Goal: Task Accomplishment & Management: Manage account settings

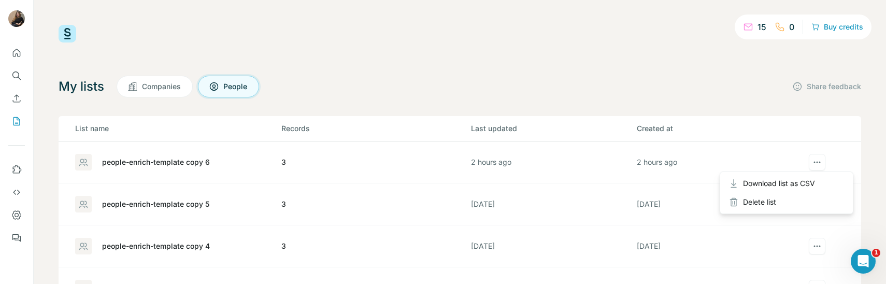
click at [824, 154] on button "actions" at bounding box center [817, 162] width 17 height 17
click at [799, 182] on span "Download list as CSV" at bounding box center [779, 183] width 72 height 10
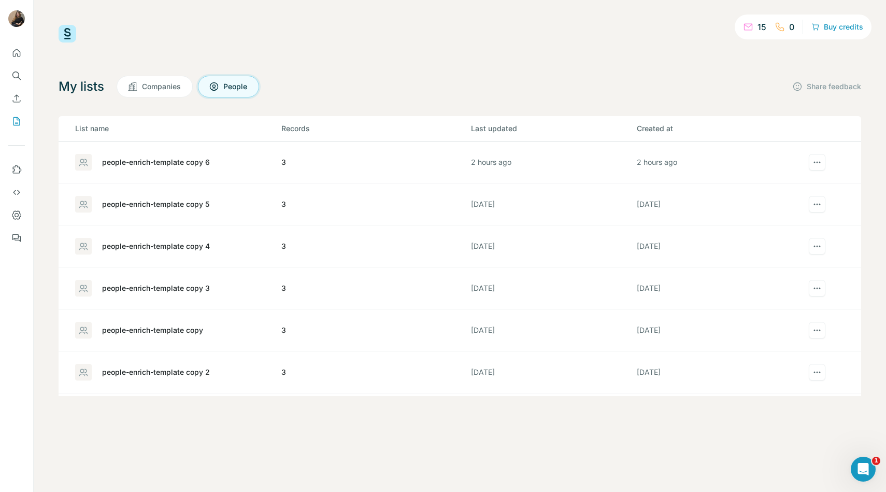
click at [591, 49] on div "15 0 Buy credits My lists Companies People Share feedback List name Records Las…" at bounding box center [460, 210] width 803 height 371
click at [795, 183] on span "Download list as CSV" at bounding box center [779, 183] width 72 height 10
click at [179, 283] on span "Close" at bounding box center [171, 466] width 20 height 10
click at [827, 201] on div at bounding box center [818, 204] width 30 height 17
click at [789, 227] on span "Download list as CSV" at bounding box center [779, 225] width 72 height 10
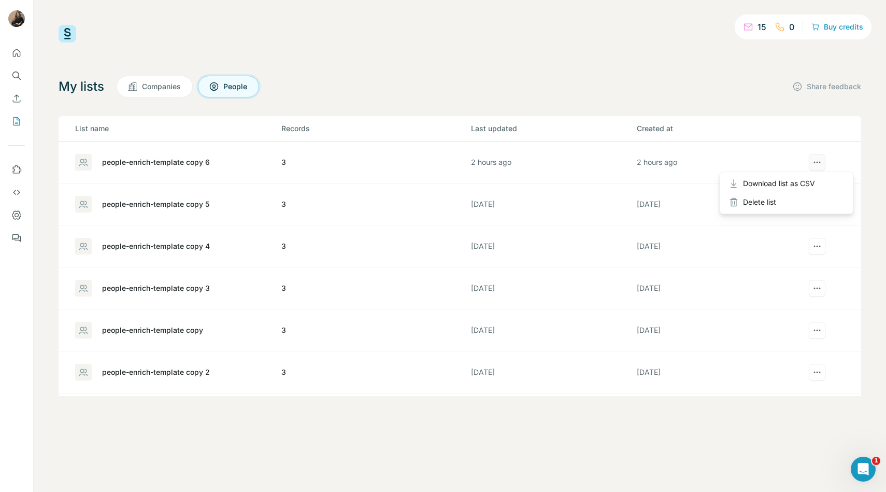
click at [818, 162] on icon "actions" at bounding box center [817, 162] width 10 height 10
click at [788, 197] on div "Delete list" at bounding box center [786, 202] width 128 height 19
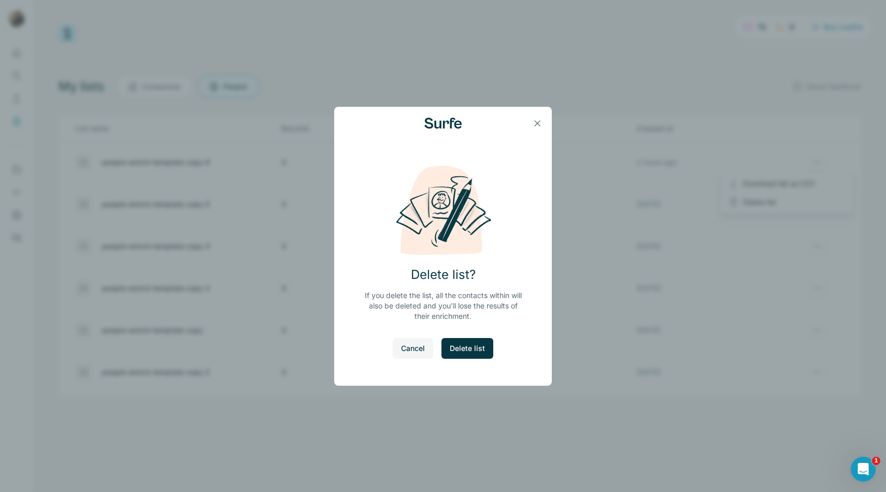
scroll to position [39, 0]
click at [452, 283] on span "Delete list" at bounding box center [467, 348] width 35 height 10
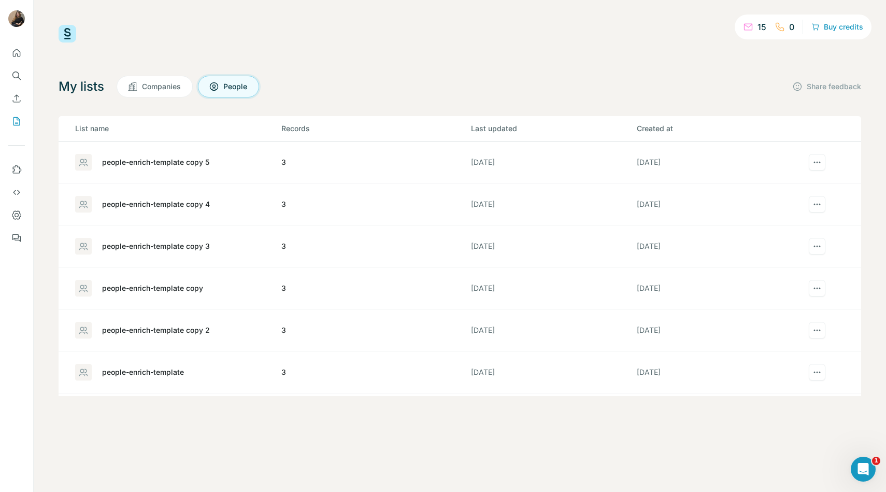
scroll to position [0, 0]
click at [192, 163] on div "people-enrich-template copy 5" at bounding box center [155, 162] width 107 height 10
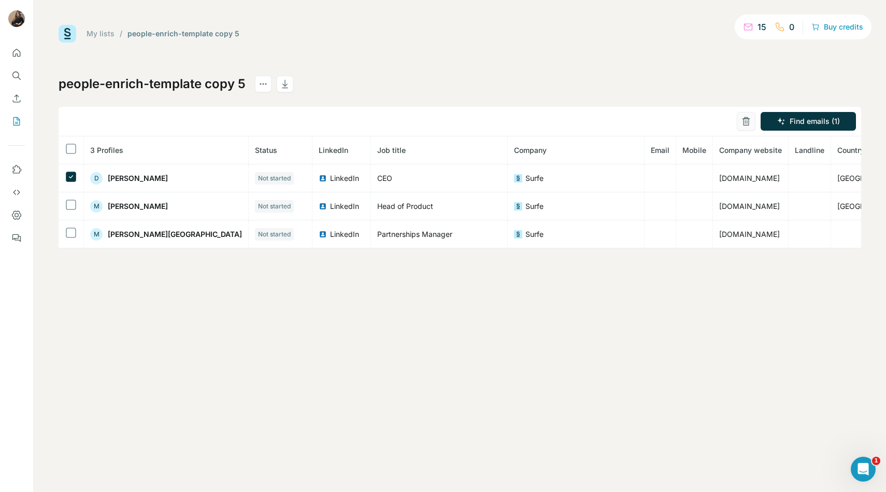
click at [741, 127] on button "button" at bounding box center [746, 121] width 19 height 19
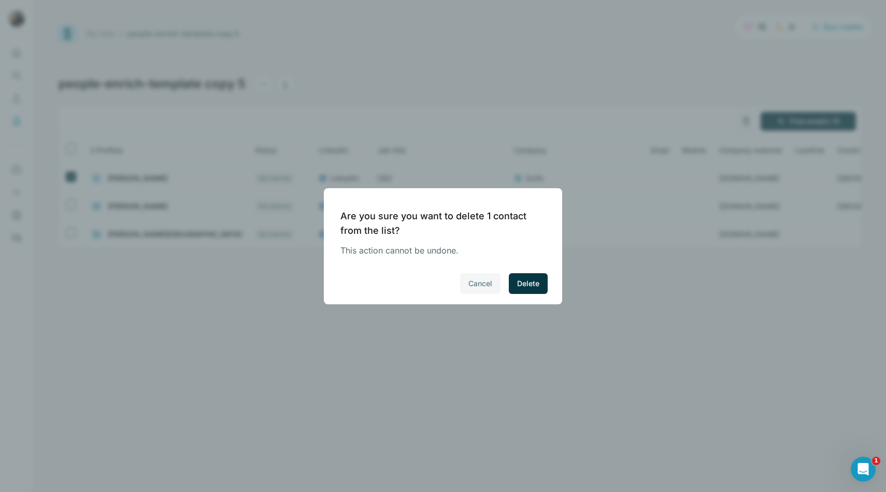
click at [486, 283] on span "Cancel" at bounding box center [480, 283] width 24 height 10
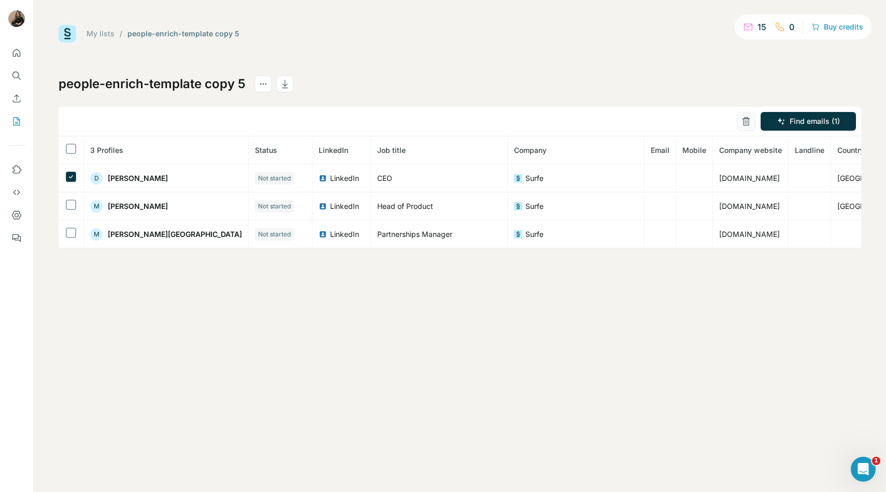
click at [745, 120] on icon "button" at bounding box center [746, 121] width 10 height 10
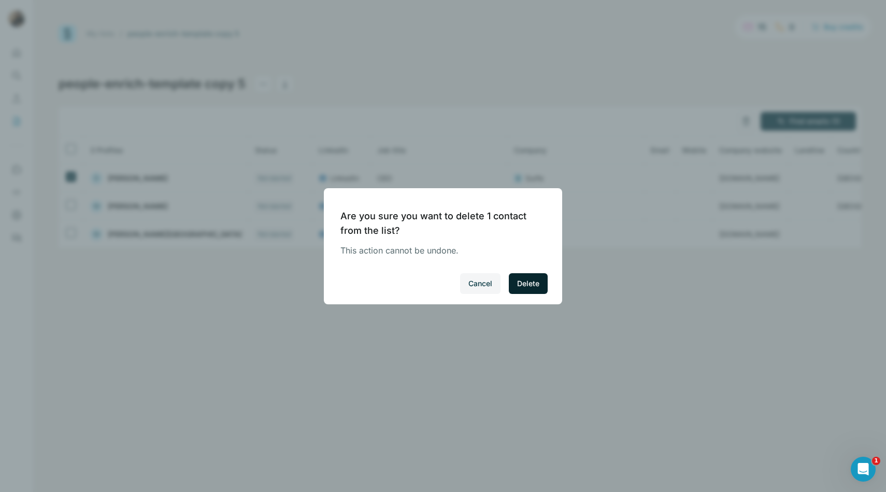
click at [522, 283] on span "Delete" at bounding box center [528, 283] width 22 height 10
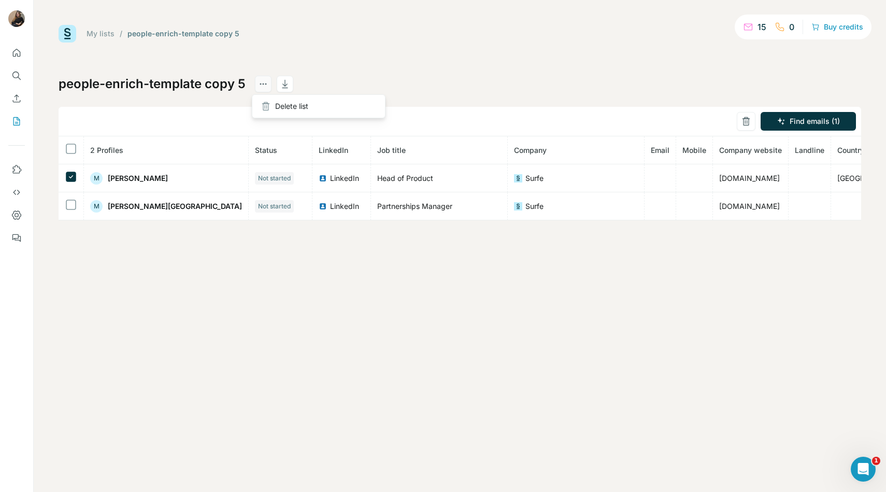
click at [263, 86] on icon "actions" at bounding box center [263, 84] width 10 height 10
click at [274, 99] on div "people-enrich-template copy 5 Find emails (1) 2 Profiles Status LinkedIn Job ti…" at bounding box center [460, 148] width 803 height 145
click at [261, 85] on icon "actions" at bounding box center [263, 84] width 10 height 10
click at [280, 104] on div "people-enrich-template copy 5 Find emails (1) 2 Profiles Status LinkedIn Job ti…" at bounding box center [460, 148] width 803 height 145
click at [272, 107] on div "Delete list" at bounding box center [318, 106] width 128 height 19
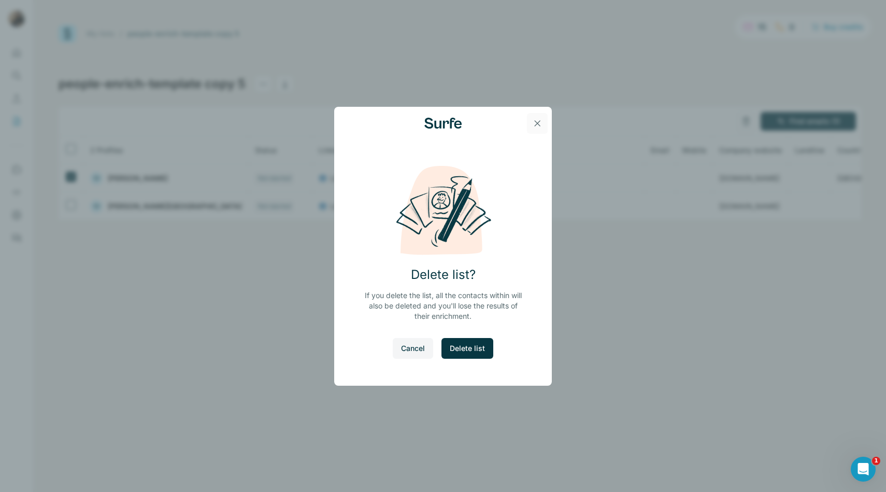
click at [534, 123] on icon "button" at bounding box center [537, 123] width 10 height 10
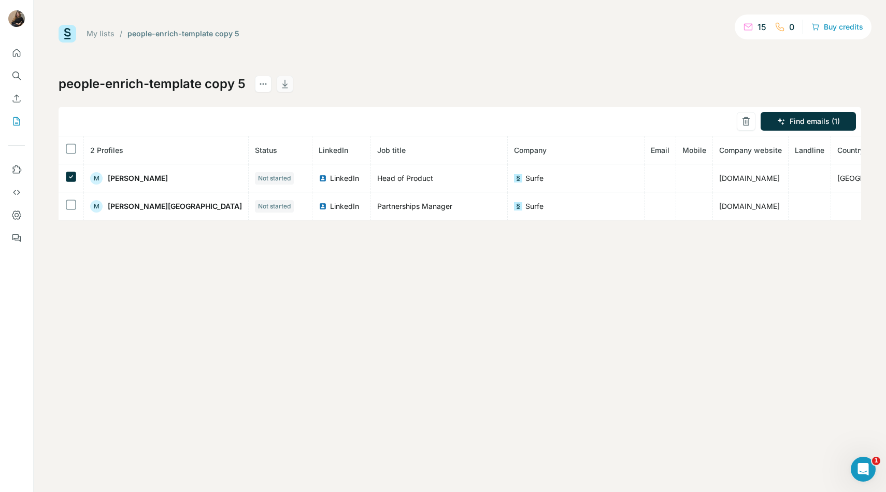
click at [282, 86] on icon "button" at bounding box center [284, 84] width 5 height 3
click at [18, 52] on icon "Quick start" at bounding box center [16, 53] width 10 height 10
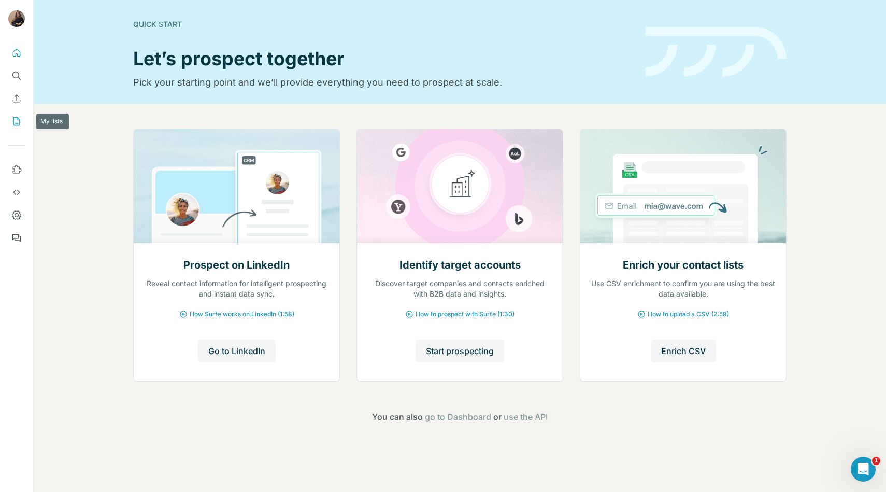
click at [18, 121] on icon "My lists" at bounding box center [16, 121] width 10 height 10
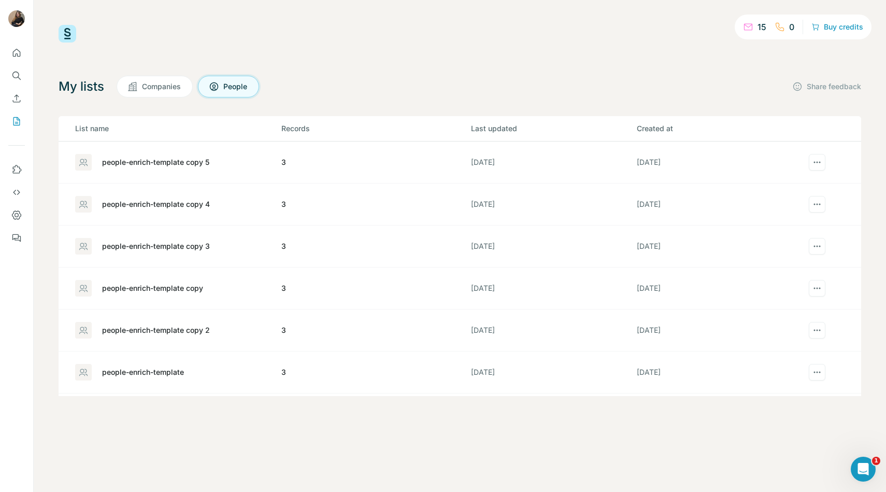
click at [169, 90] on span "Companies" at bounding box center [162, 86] width 40 height 10
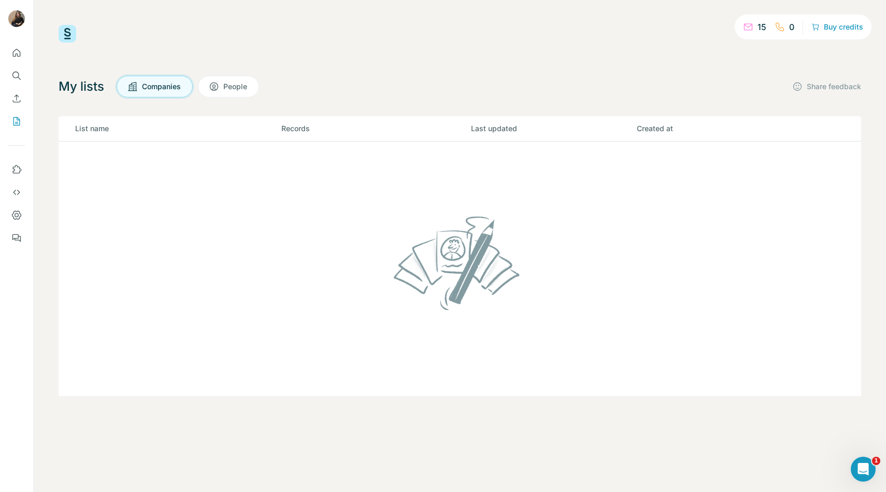
click at [242, 89] on span "People" at bounding box center [235, 86] width 25 height 10
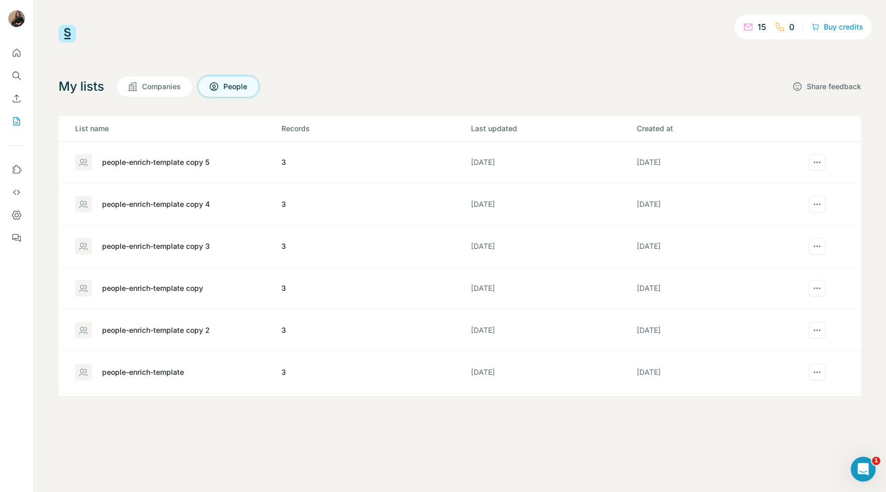
click at [800, 83] on icon "button" at bounding box center [797, 86] width 10 height 10
click at [756, 25] on div "15" at bounding box center [754, 27] width 23 height 12
click at [823, 28] on button "Buy credits" at bounding box center [837, 27] width 52 height 15
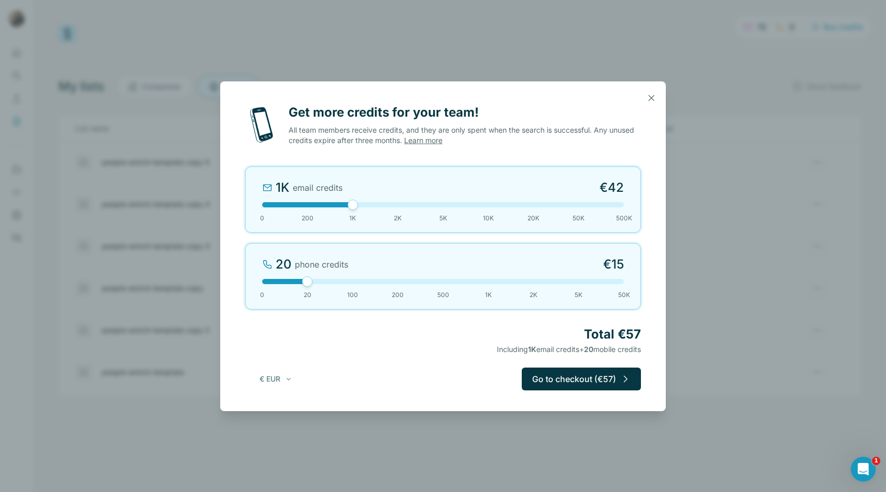
drag, startPoint x: 309, startPoint y: 207, endPoint x: 344, endPoint y: 210, distance: 34.9
click at [344, 210] on div "1K email credits €42 0 200 1K 2K 5K 10K 20K 50K 500K" at bounding box center [443, 199] width 396 height 66
click at [650, 95] on icon "button" at bounding box center [652, 98] width 6 height 6
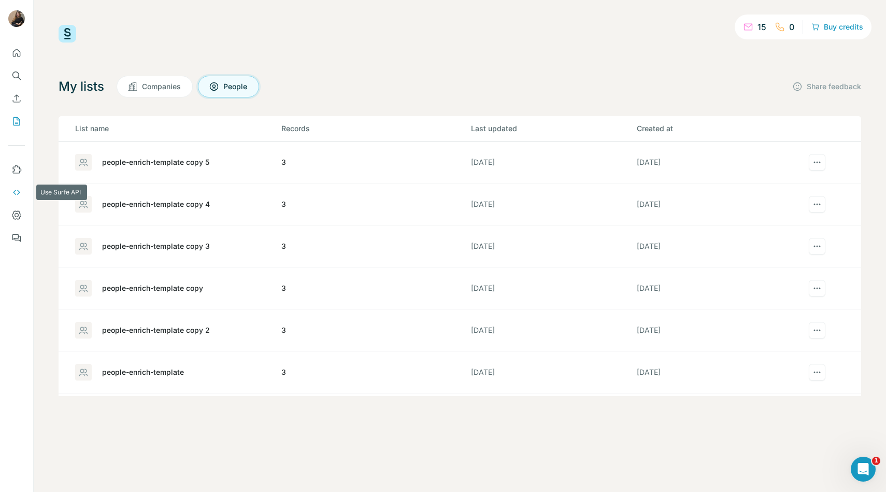
click at [13, 195] on icon "Use Surfe API" at bounding box center [16, 192] width 10 height 10
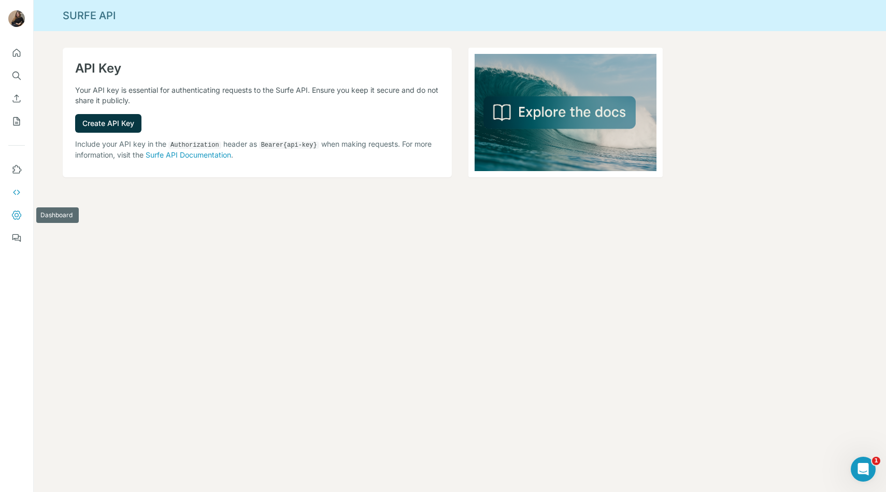
click at [22, 207] on button "Dashboard" at bounding box center [16, 215] width 17 height 19
click at [11, 55] on icon "Quick start" at bounding box center [16, 53] width 10 height 10
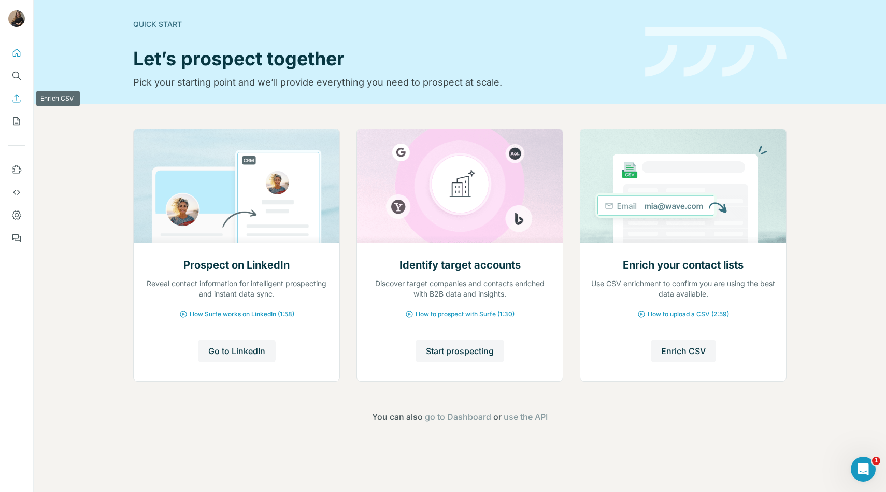
click at [20, 96] on icon "Enrich CSV" at bounding box center [16, 98] width 10 height 10
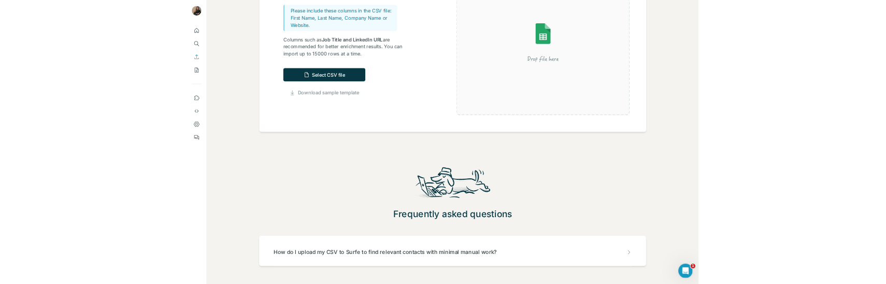
scroll to position [193, 0]
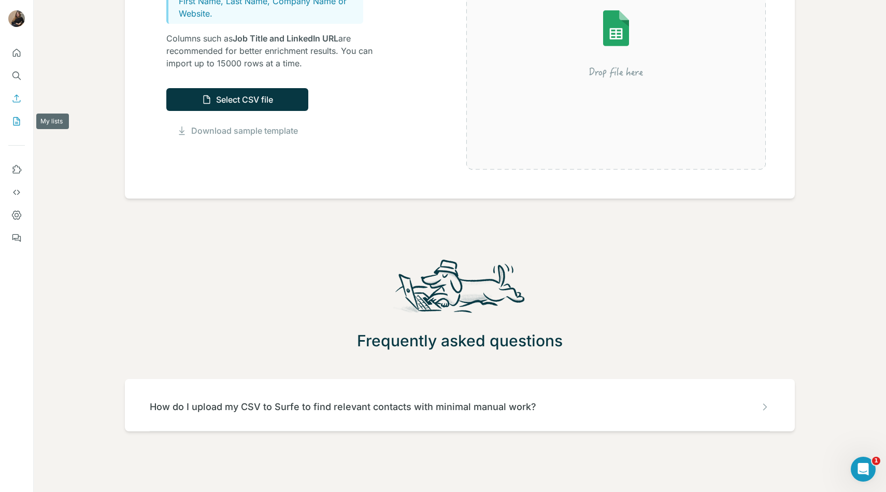
click at [18, 122] on icon "My lists" at bounding box center [16, 121] width 10 height 10
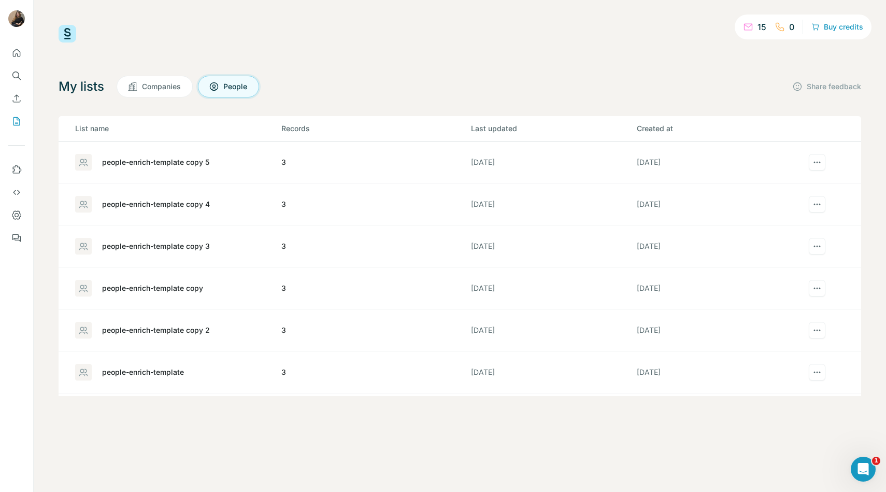
click at [163, 84] on span "Companies" at bounding box center [162, 86] width 40 height 10
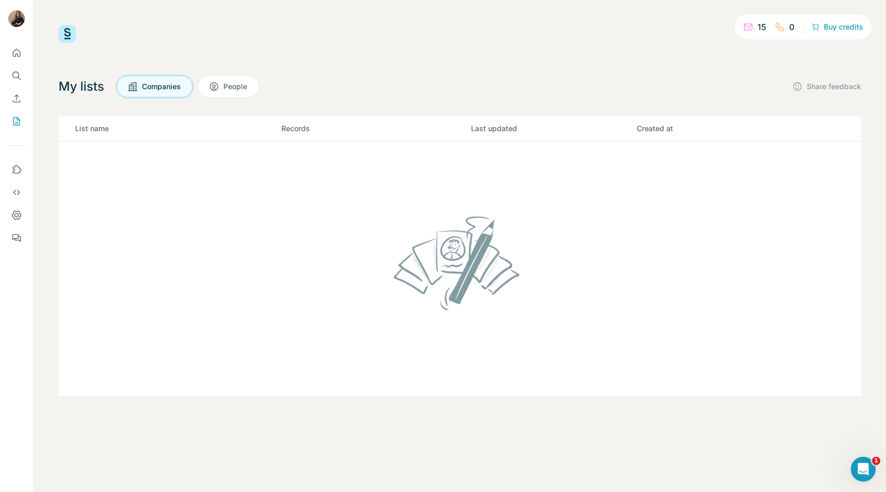
click at [217, 86] on icon at bounding box center [214, 86] width 10 height 10
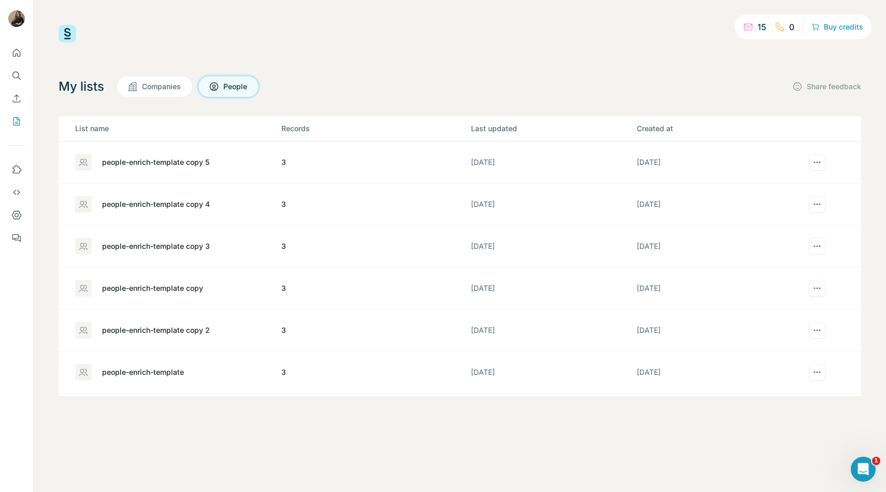
click at [205, 157] on div "people-enrich-template copy 5" at bounding box center [155, 162] width 107 height 10
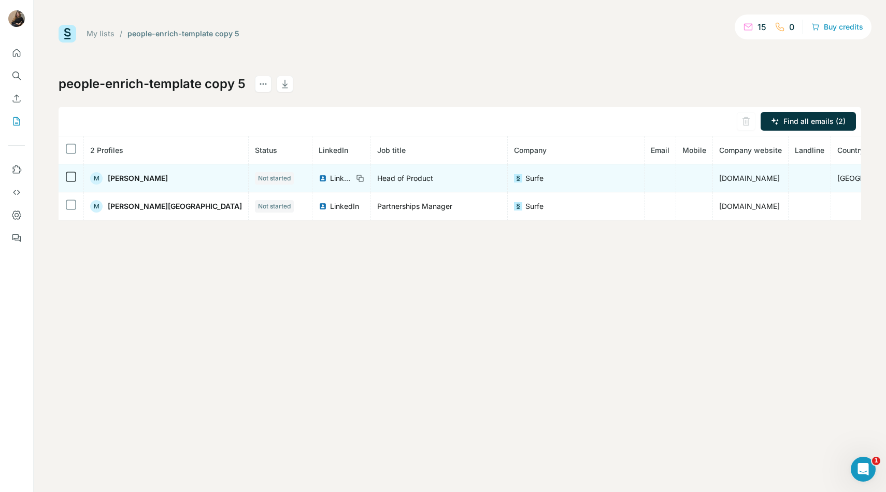
click at [356, 180] on icon at bounding box center [360, 178] width 8 height 8
click at [258, 182] on span "Not started" at bounding box center [274, 178] width 33 height 9
click at [837, 175] on span "[GEOGRAPHIC_DATA]" at bounding box center [874, 178] width 74 height 9
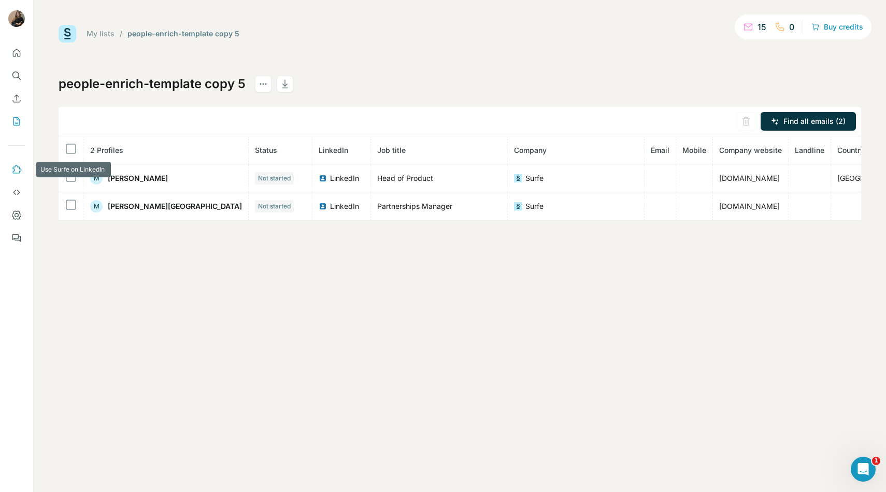
click at [21, 167] on icon "Use Surfe on LinkedIn" at bounding box center [16, 169] width 10 height 10
click at [14, 192] on icon "Use Surfe API" at bounding box center [16, 192] width 10 height 10
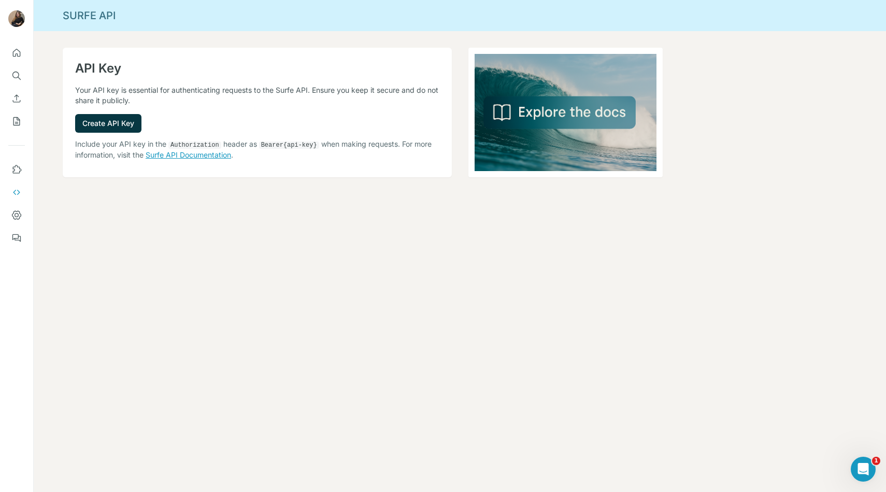
click at [183, 154] on link "Surfe API Documentation" at bounding box center [188, 154] width 85 height 9
click at [18, 215] on icon "Dashboard" at bounding box center [17, 215] width 4 height 4
click at [18, 113] on button "My lists" at bounding box center [16, 121] width 17 height 19
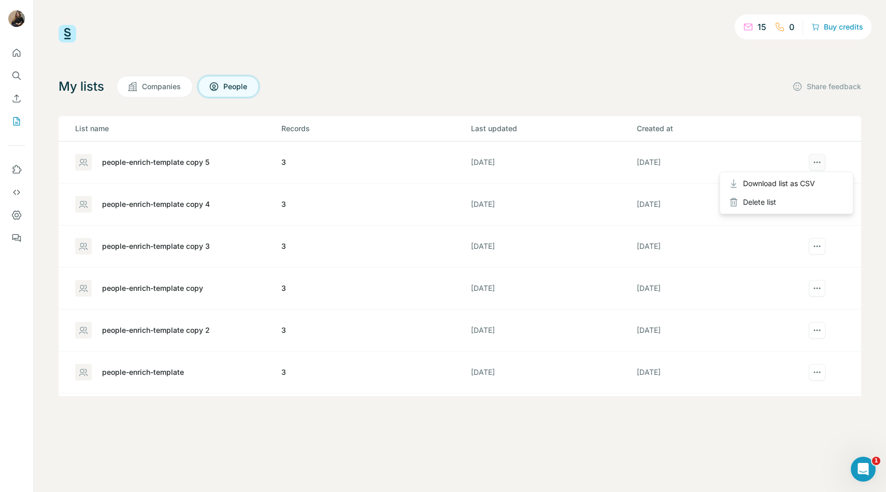
click at [812, 164] on icon "actions" at bounding box center [817, 162] width 10 height 10
click at [582, 63] on div "15 0 Buy credits My lists Companies People Share feedback List name Records Las…" at bounding box center [460, 210] width 803 height 371
click at [187, 166] on div "people-enrich-template copy 5" at bounding box center [155, 162] width 107 height 10
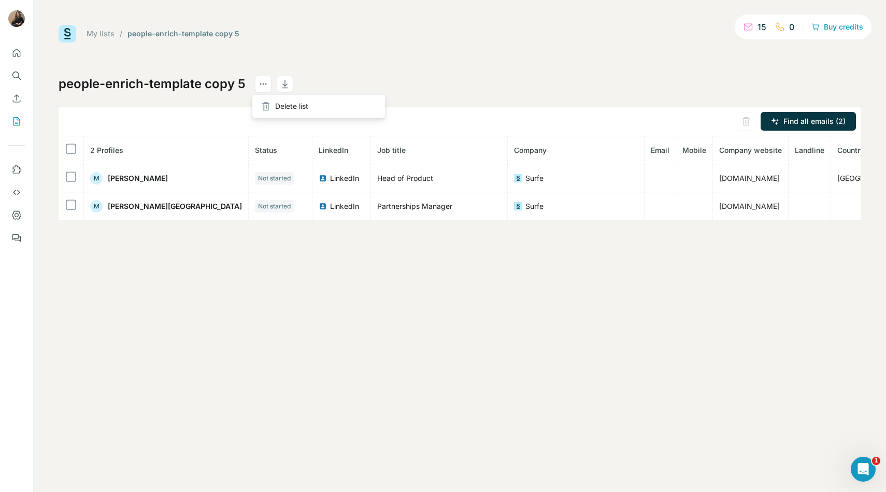
click at [264, 92] on div at bounding box center [263, 85] width 17 height 19
click at [645, 105] on div "people-enrich-template copy 5 Find all emails (2) 2 Profiles Status LinkedIn Jo…" at bounding box center [460, 148] width 803 height 145
click at [350, 109] on div "Delete list" at bounding box center [318, 106] width 128 height 19
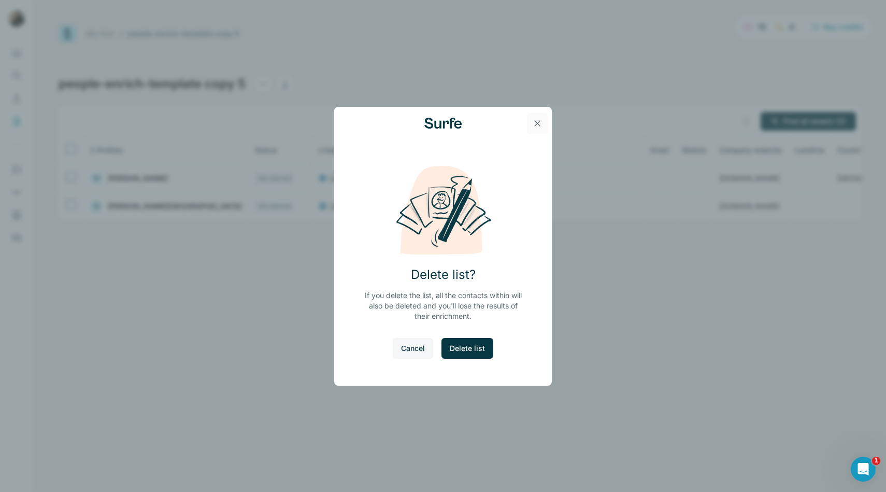
click at [535, 125] on icon "button" at bounding box center [538, 123] width 6 height 6
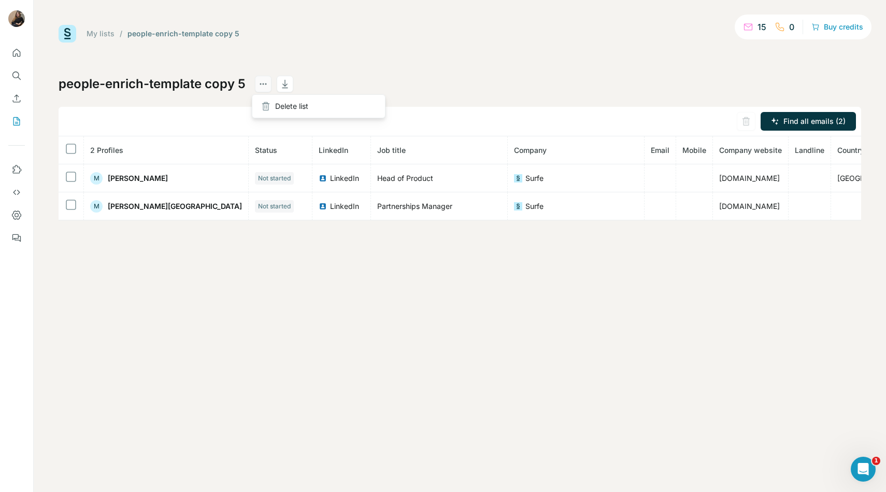
click at [258, 81] on icon "actions" at bounding box center [263, 84] width 10 height 10
click at [298, 103] on div "people-enrich-template copy 5 Find all emails (2) 2 Profiles Status LinkedIn Jo…" at bounding box center [460, 148] width 803 height 145
click at [266, 87] on button "actions" at bounding box center [263, 84] width 17 height 17
click at [309, 107] on div "Find all emails (2)" at bounding box center [460, 122] width 803 height 30
click at [273, 108] on div "Delete list" at bounding box center [318, 106] width 128 height 19
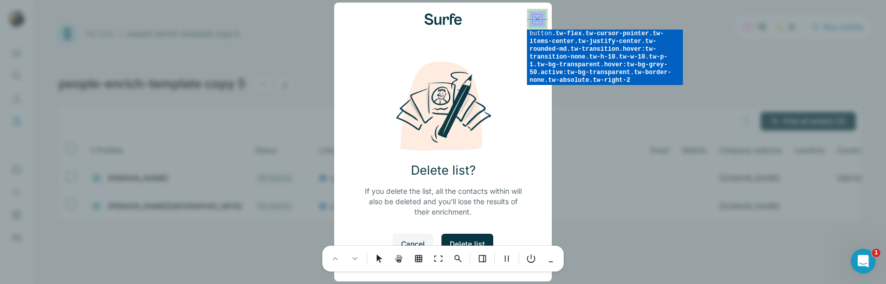
click at [547, 28] on div at bounding box center [443, 142] width 886 height 284
